Goal: Check status: Check status

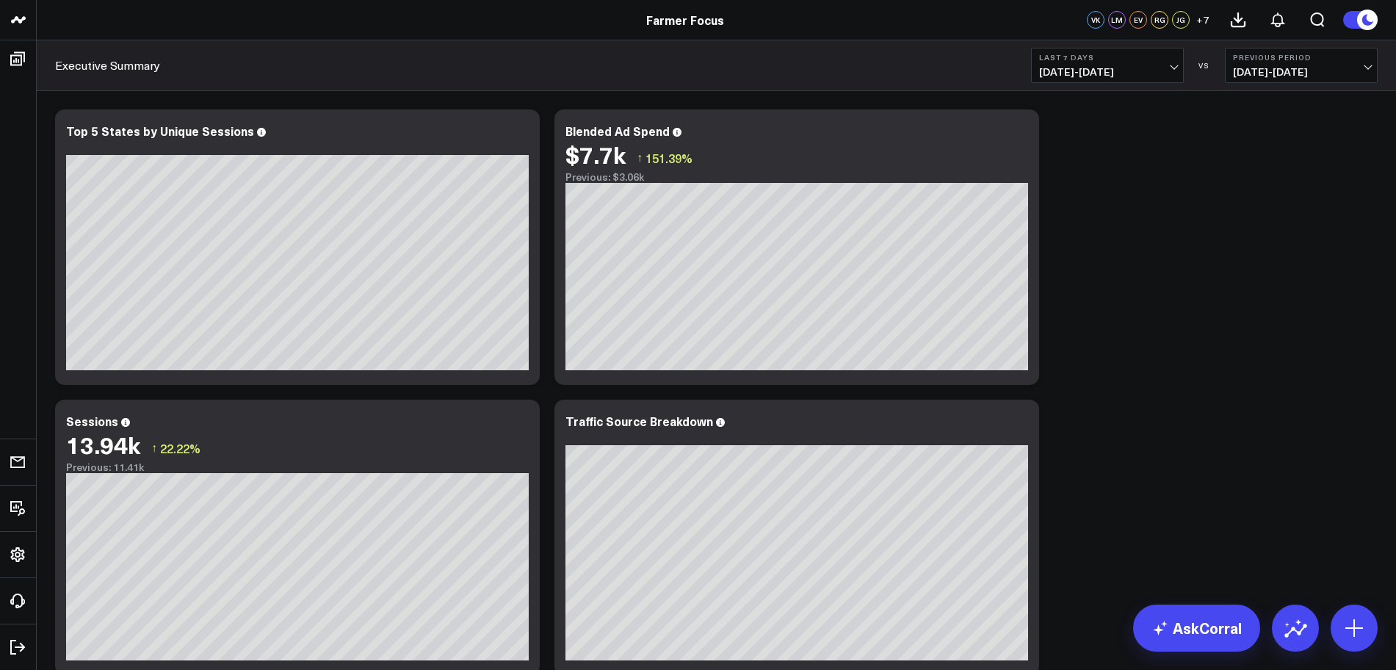
click at [1170, 75] on span "[DATE] - [DATE]" at bounding box center [1107, 72] width 137 height 12
click at [1084, 470] on link "Custom Dates" at bounding box center [1107, 469] width 151 height 28
select select "7"
select select "2025"
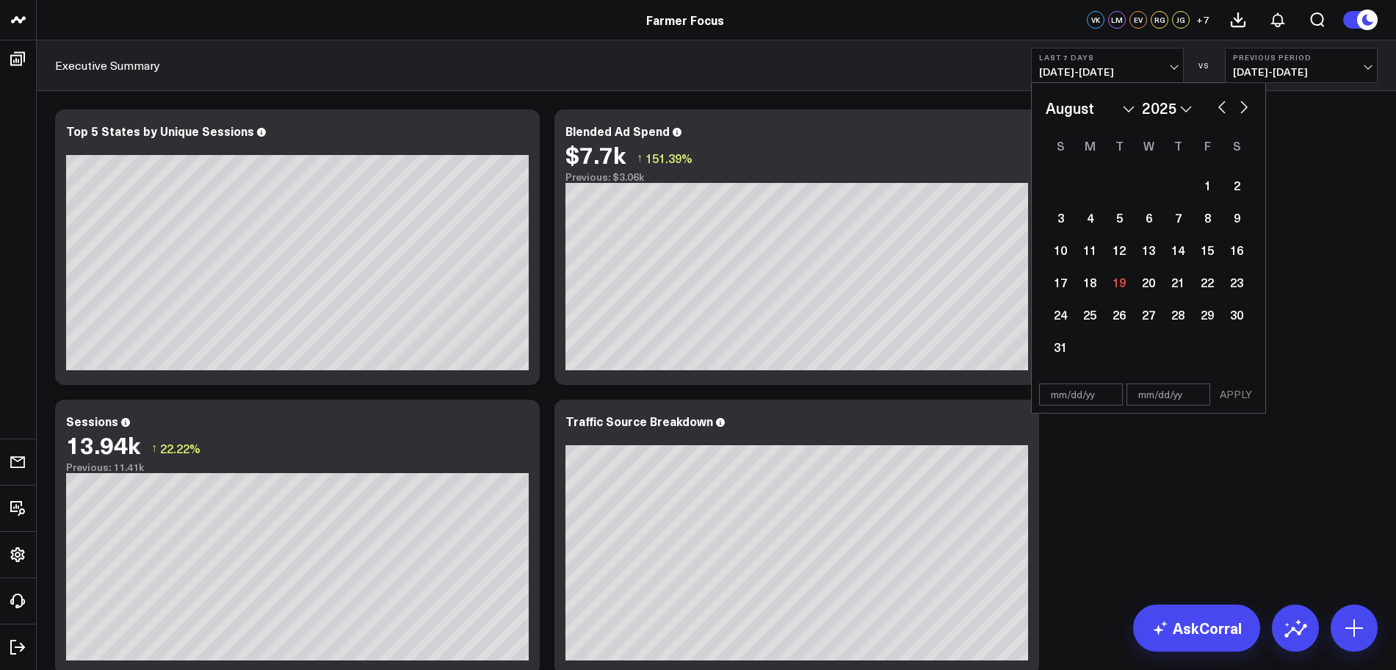
click at [1221, 112] on button "button" at bounding box center [1222, 106] width 15 height 18
select select "6"
select select "2025"
click at [1221, 112] on button "button" at bounding box center [1222, 106] width 15 height 18
select select "5"
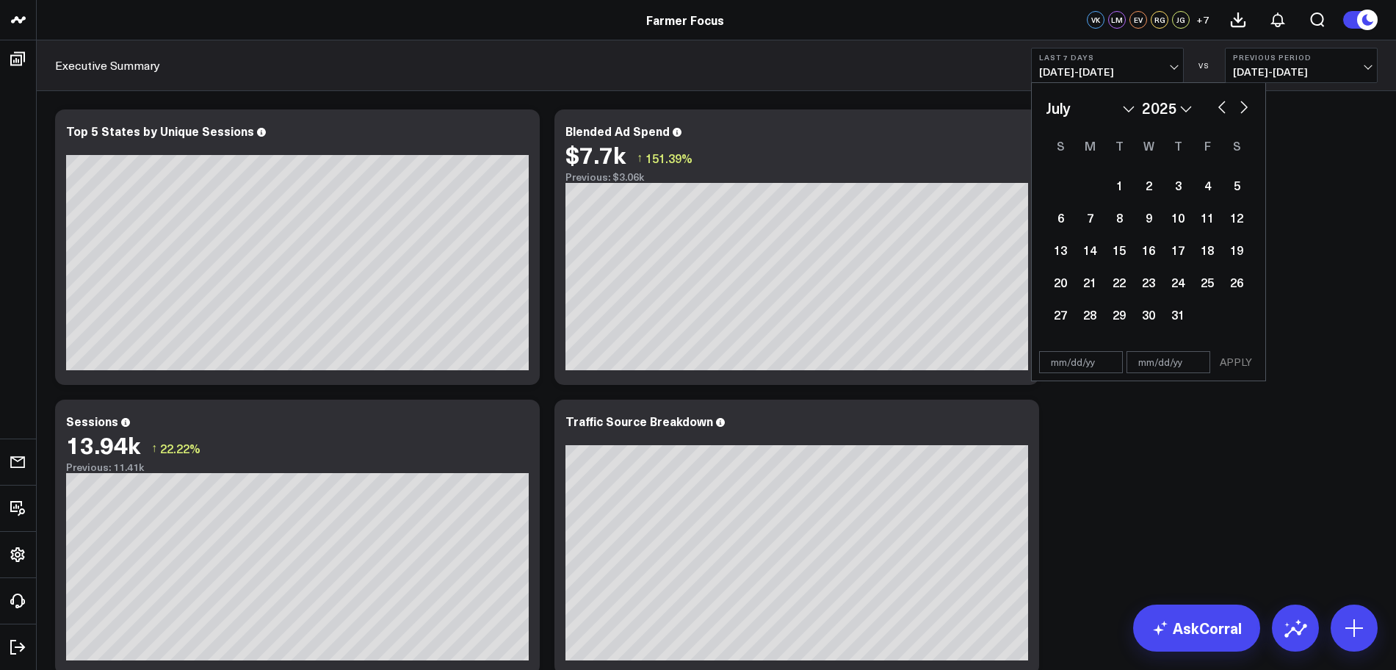
select select "2025"
click at [1221, 112] on button "button" at bounding box center [1222, 106] width 15 height 18
select select "4"
select select "2025"
click at [1174, 181] on div "1" at bounding box center [1178, 184] width 29 height 29
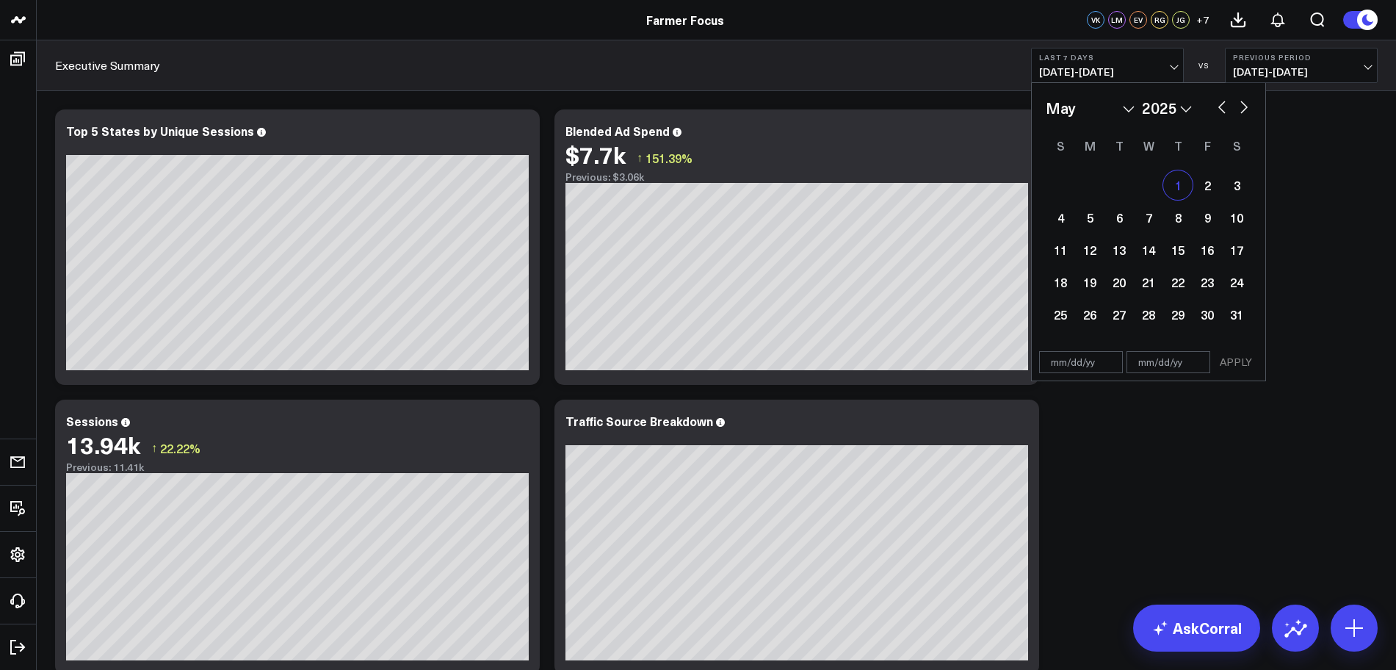
type input "[DATE]"
select select "4"
select select "2025"
click at [1244, 106] on button "button" at bounding box center [1244, 106] width 15 height 18
select select "5"
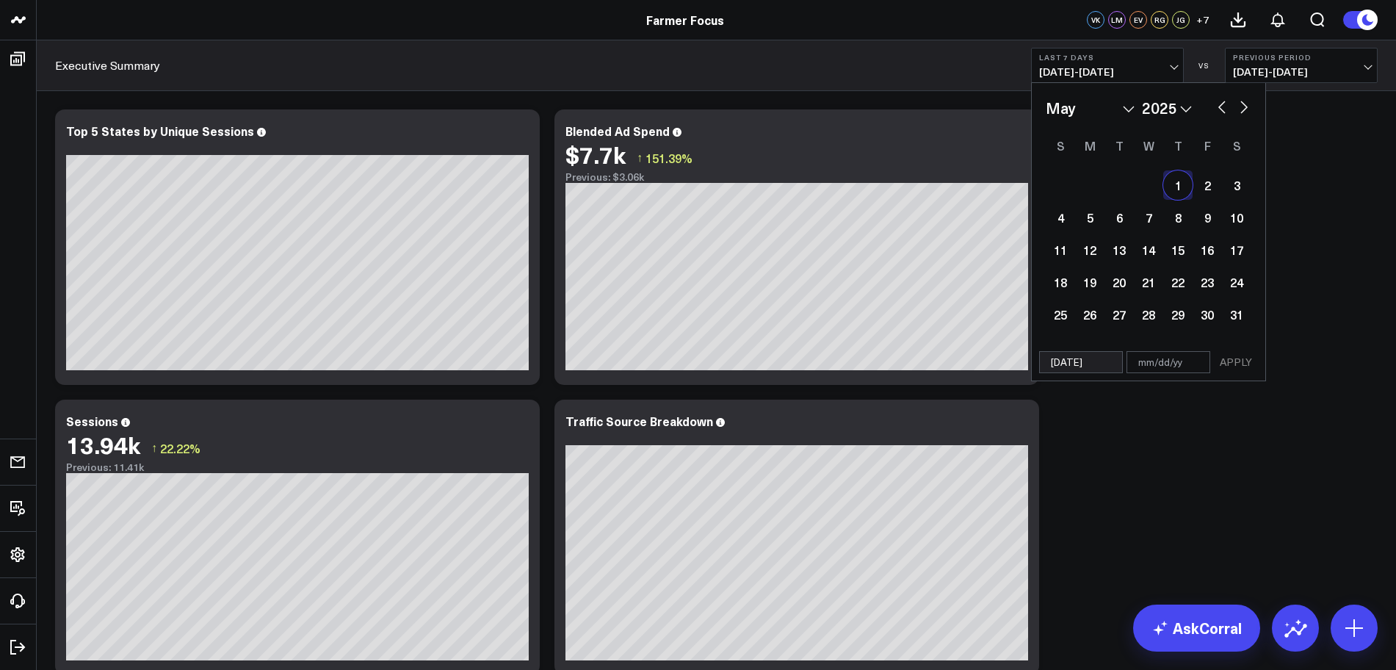
select select "2025"
click at [1244, 106] on button "button" at bounding box center [1244, 106] width 15 height 18
select select "6"
select select "2025"
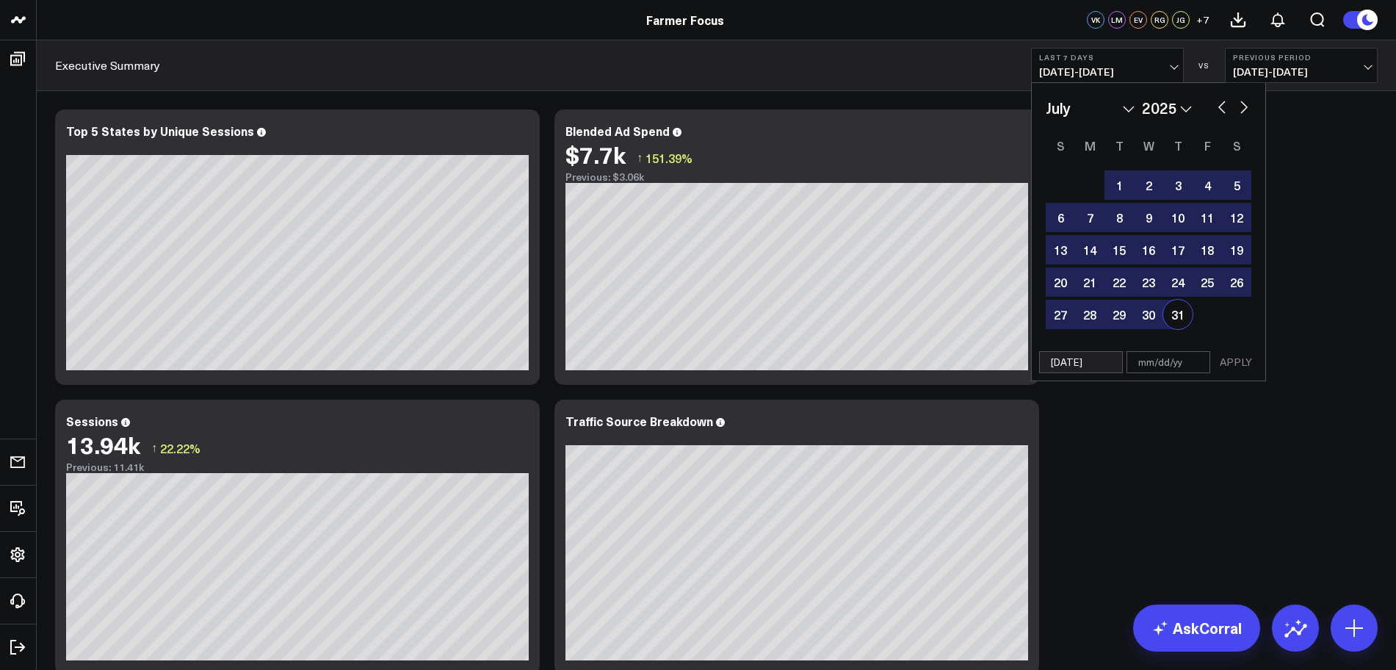
click at [1179, 322] on div "31" at bounding box center [1178, 314] width 29 height 29
type input "[DATE]"
select select "6"
select select "2025"
click at [1230, 362] on button "APPLY" at bounding box center [1236, 362] width 44 height 22
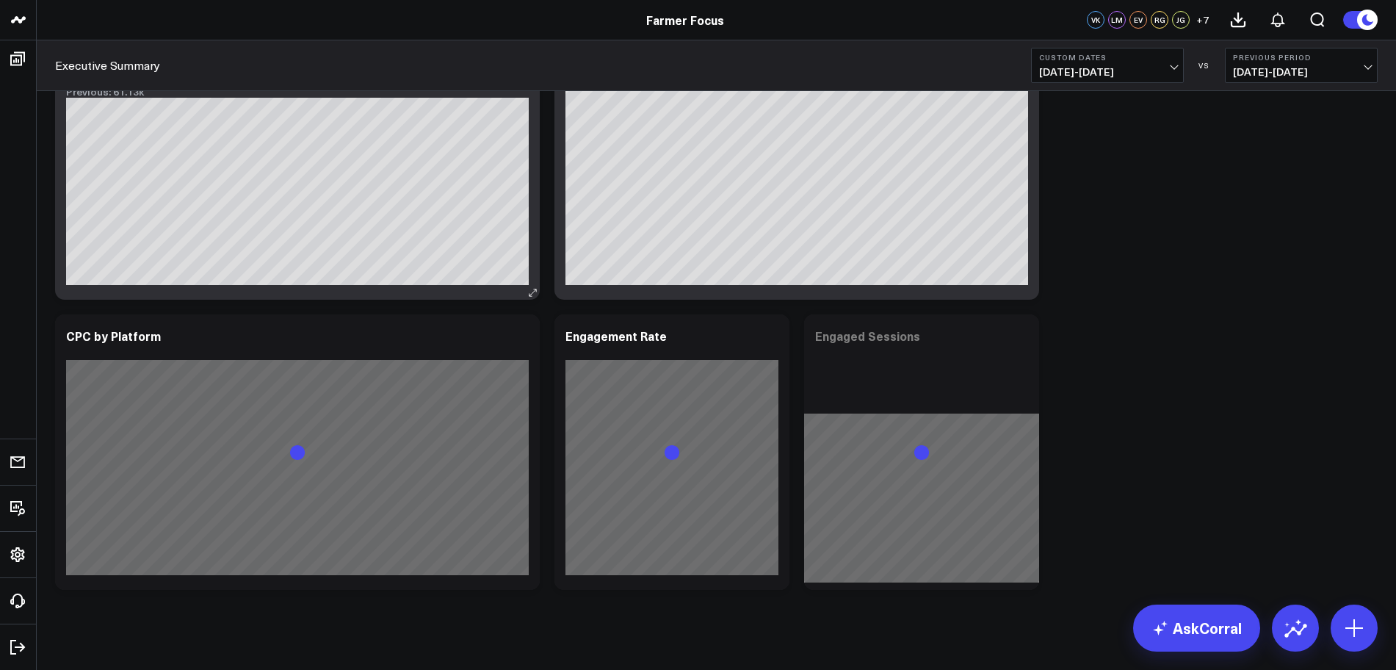
scroll to position [391, 0]
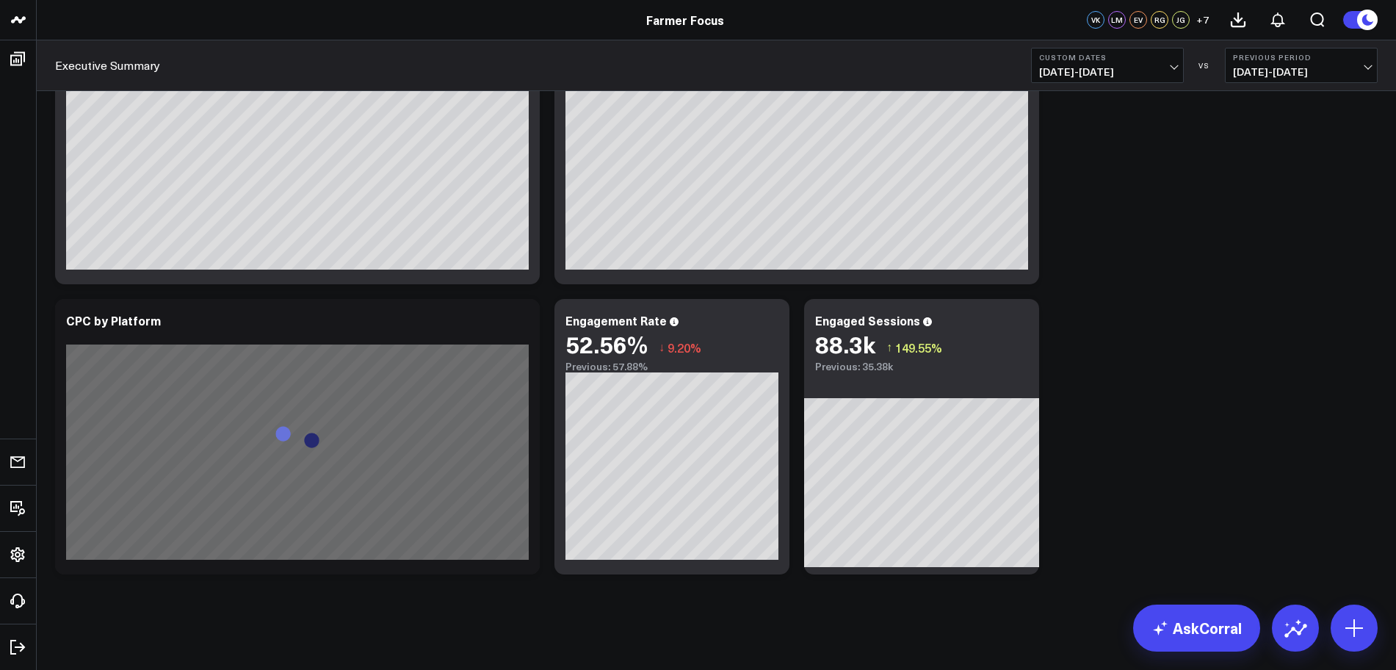
click at [1360, 65] on button "Previous Period [DATE] - [DATE]" at bounding box center [1301, 65] width 153 height 35
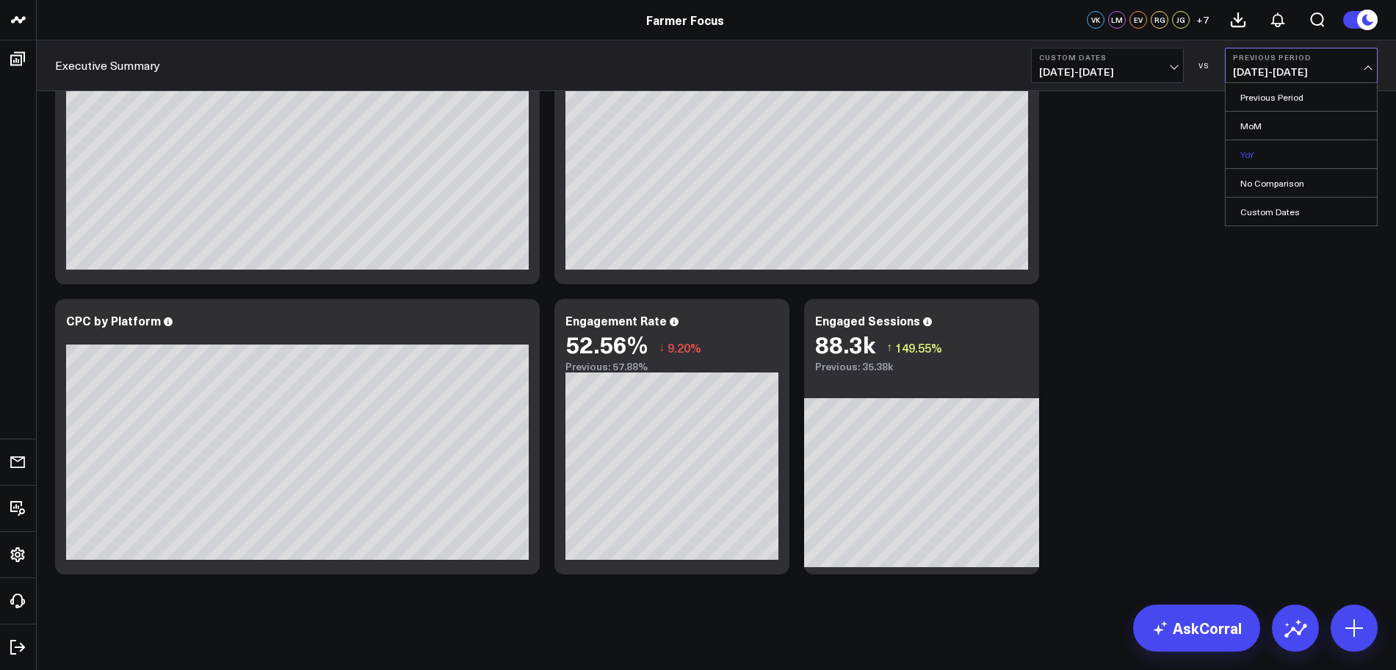
click at [1279, 154] on link "YoY" at bounding box center [1301, 154] width 151 height 28
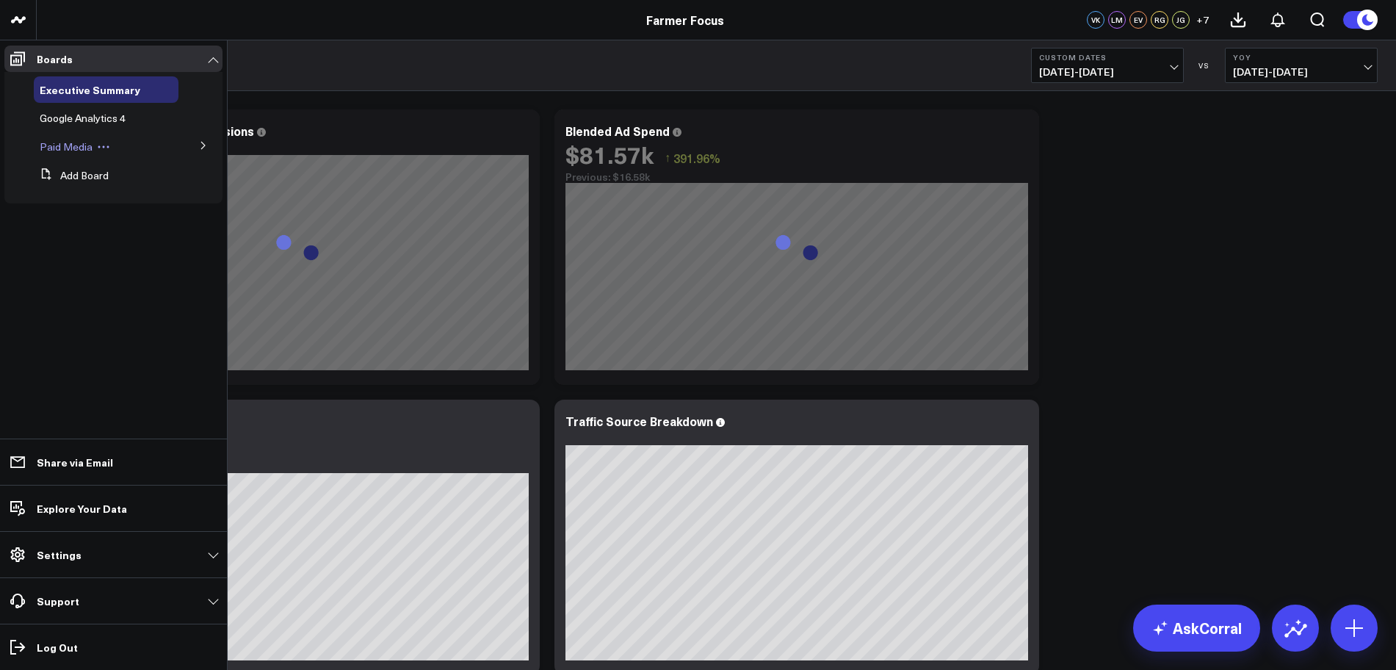
click at [82, 151] on span "Paid Media" at bounding box center [66, 147] width 53 height 14
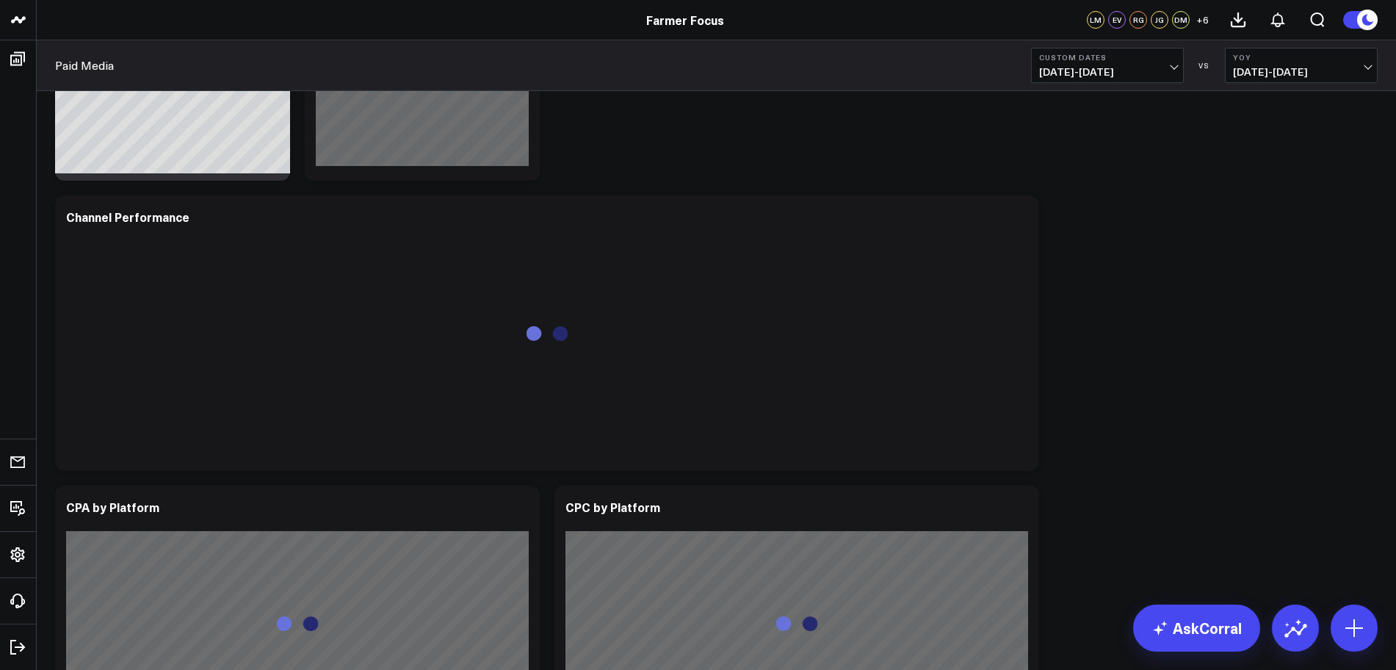
scroll to position [495, 0]
